Goal: Task Accomplishment & Management: Complete application form

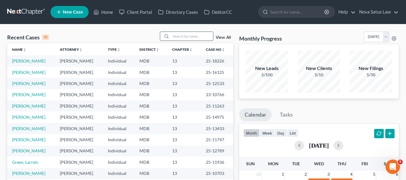
click at [185, 33] on input "search" at bounding box center [192, 36] width 42 height 9
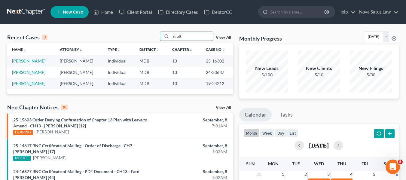
type input "stratt"
click at [20, 59] on link "[PERSON_NAME]" at bounding box center [28, 60] width 33 height 5
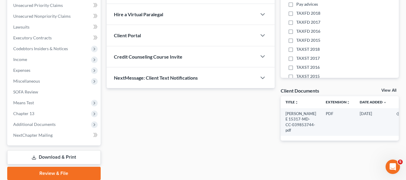
scroll to position [161, 0]
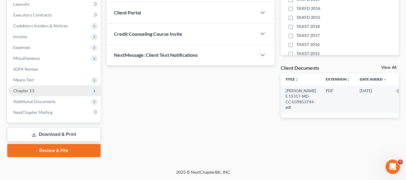
click at [29, 91] on span "Chapter 13" at bounding box center [23, 90] width 21 height 5
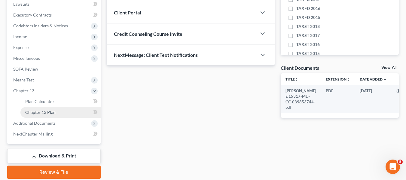
click at [34, 109] on link "Chapter 13 Plan" at bounding box center [60, 112] width 80 height 11
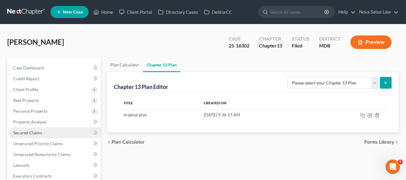
click at [32, 132] on span "Secured Claims" at bounding box center [27, 132] width 29 height 5
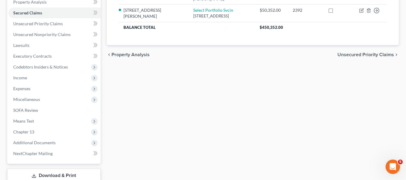
scroll to position [161, 0]
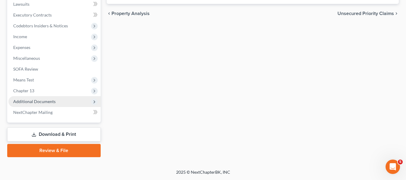
click at [37, 103] on span "Additional Documents" at bounding box center [34, 101] width 42 height 5
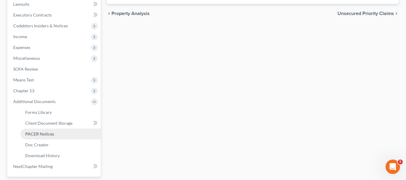
click at [42, 133] on span "PACER Notices" at bounding box center [39, 133] width 29 height 5
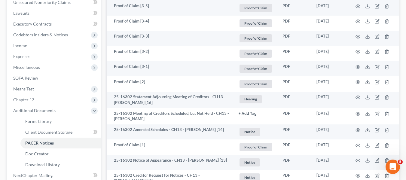
scroll to position [153, 0]
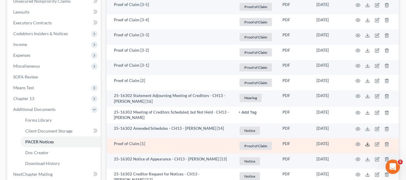
click at [366, 145] on icon at bounding box center [367, 144] width 5 height 5
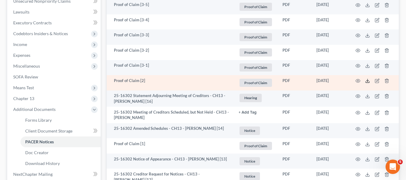
click at [366, 80] on icon at bounding box center [367, 80] width 5 height 5
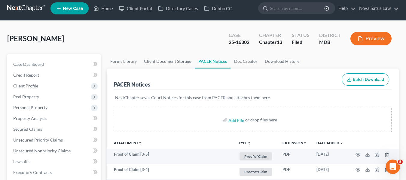
scroll to position [0, 0]
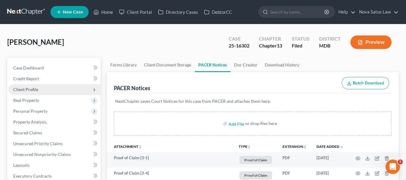
click at [29, 90] on span "Client Profile" at bounding box center [25, 89] width 25 height 5
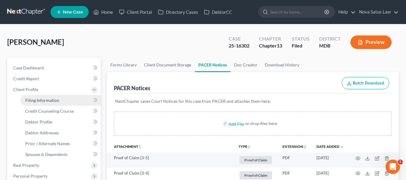
click at [36, 99] on span "Filing Information" at bounding box center [42, 100] width 34 height 5
select select "1"
select select "0"
select select "3"
select select "21"
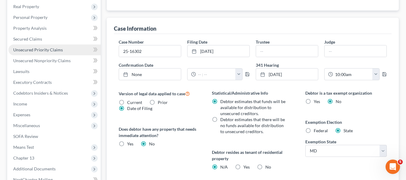
scroll to position [159, 0]
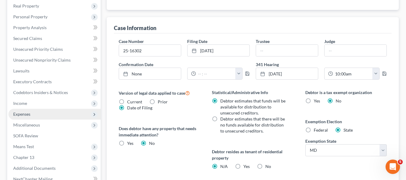
click at [24, 112] on span "Expenses" at bounding box center [21, 113] width 17 height 5
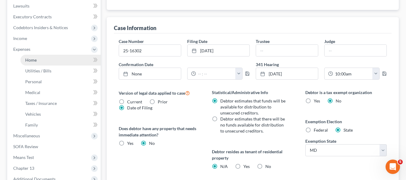
click at [26, 63] on link "Home" at bounding box center [60, 60] width 80 height 11
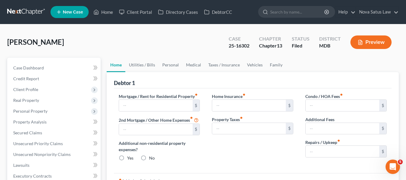
type input "1,700.00"
type input "200.00"
radio input "true"
type input "0.00"
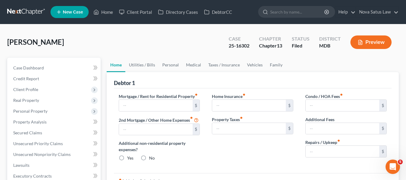
type input "0.00"
type input "150.00"
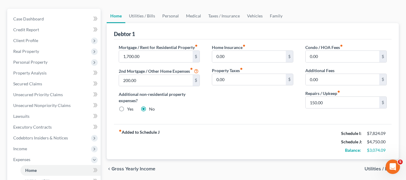
scroll to position [49, 0]
click at [34, 105] on span "Unsecured Nonpriority Claims" at bounding box center [41, 104] width 57 height 5
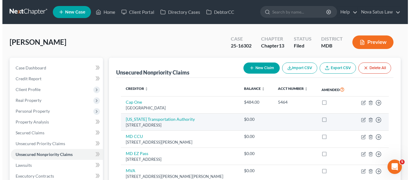
scroll to position [51, 0]
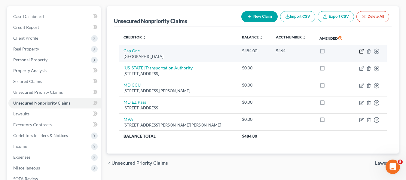
click at [362, 51] on icon "button" at bounding box center [361, 50] width 3 height 3
select select "48"
select select "1"
select select "0"
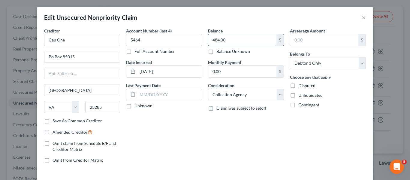
click at [257, 37] on input "484.00" at bounding box center [242, 39] width 68 height 11
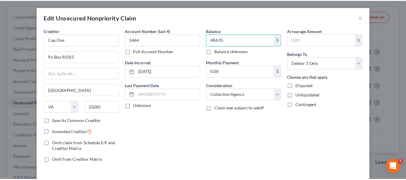
scroll to position [43, 0]
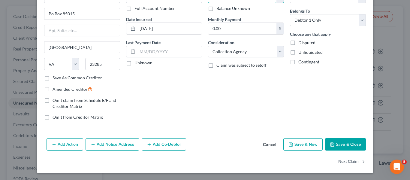
type input "484.05"
click at [340, 146] on button "Save & Close" at bounding box center [345, 144] width 41 height 13
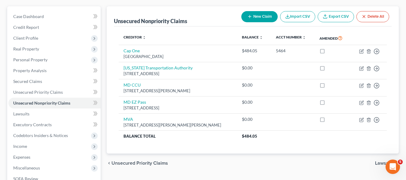
scroll to position [0, 0]
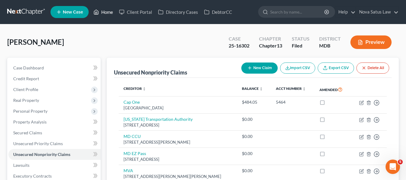
click at [106, 11] on link "Home" at bounding box center [103, 12] width 26 height 11
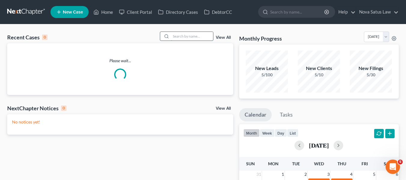
click at [174, 35] on input "search" at bounding box center [192, 36] width 42 height 9
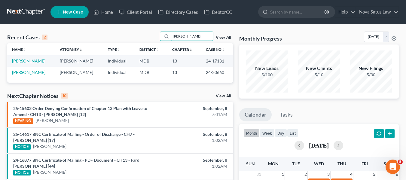
type input "[PERSON_NAME]"
click at [26, 61] on link "[PERSON_NAME]" at bounding box center [28, 60] width 33 height 5
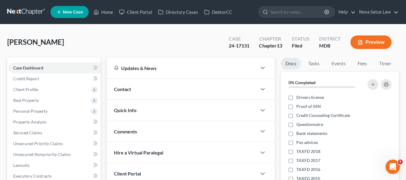
drag, startPoint x: 111, startPoint y: 6, endPoint x: 103, endPoint y: 1, distance: 9.3
click at [111, 6] on ul "New Case Home Client Portal Directory Cases DebtorCC - No Result - See all resu…" at bounding box center [224, 12] width 348 height 16
click at [105, 11] on link "Home" at bounding box center [103, 12] width 26 height 11
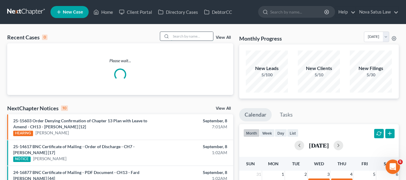
click at [177, 32] on input "search" at bounding box center [192, 36] width 42 height 9
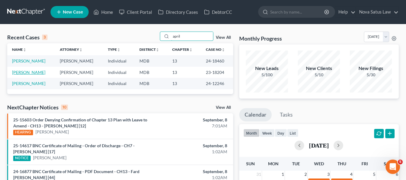
type input "april"
click at [20, 72] on link "[PERSON_NAME]" at bounding box center [28, 72] width 33 height 5
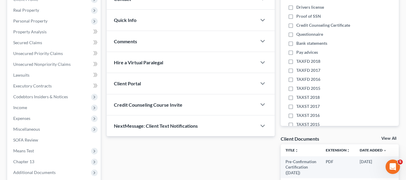
scroll to position [164, 0]
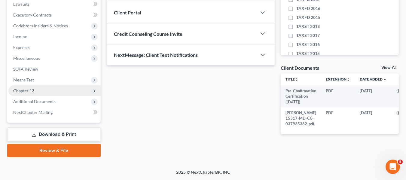
click at [20, 89] on span "Chapter 13" at bounding box center [23, 90] width 21 height 5
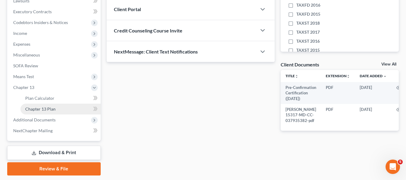
click at [26, 108] on span "Chapter 13 Plan" at bounding box center [40, 108] width 30 height 5
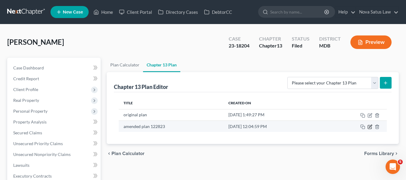
click at [368, 127] on icon "button" at bounding box center [369, 126] width 5 height 5
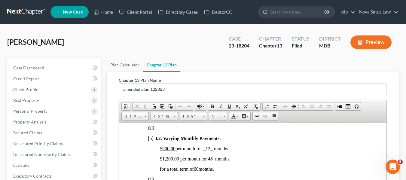
scroll to position [474, 0]
